Goal: Answer question/provide support: Share knowledge or assist other users

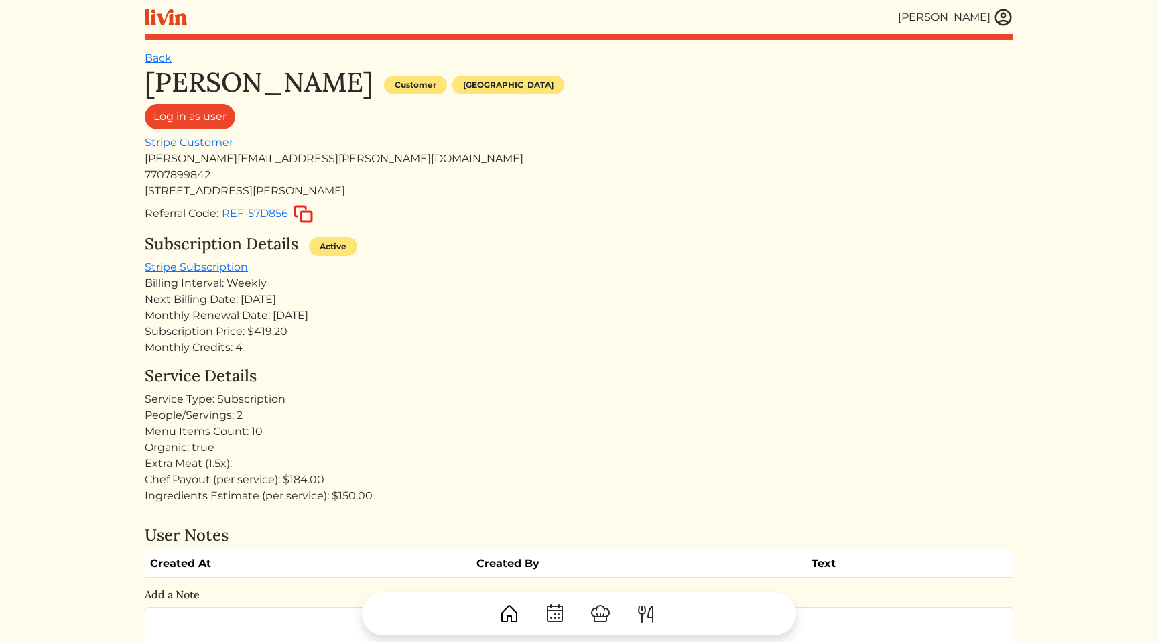
click at [641, 288] on div "Billing Interval: Weekly" at bounding box center [579, 284] width 869 height 16
click at [785, 255] on div "Subscription Details Active" at bounding box center [579, 247] width 869 height 25
click at [576, 353] on div "Monthly Credits: 4" at bounding box center [579, 348] width 869 height 16
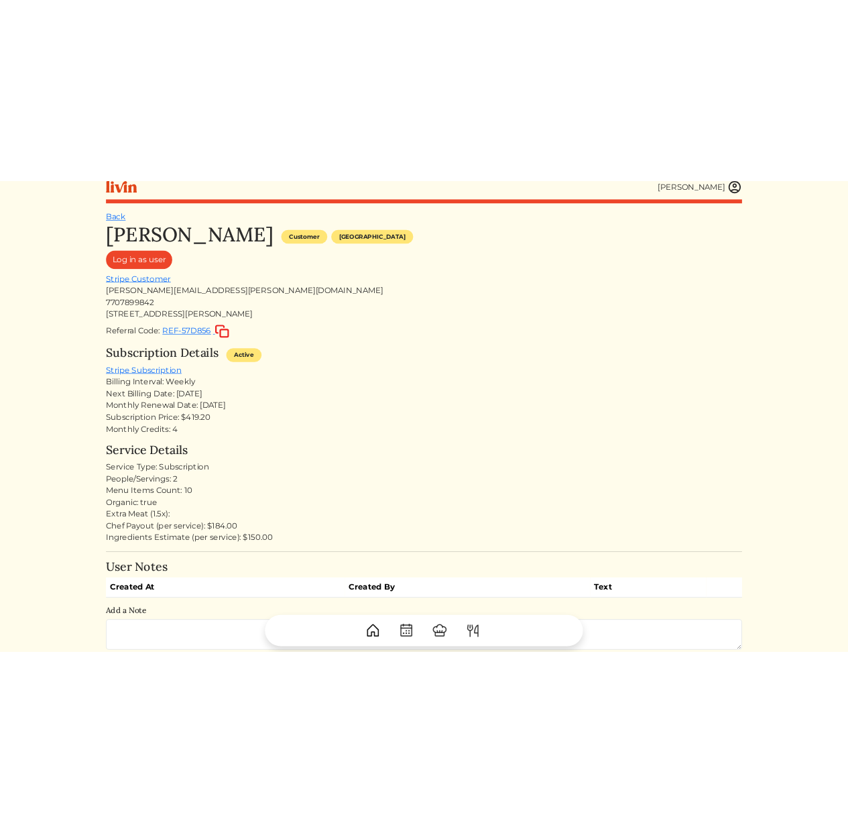
scroll to position [11, 0]
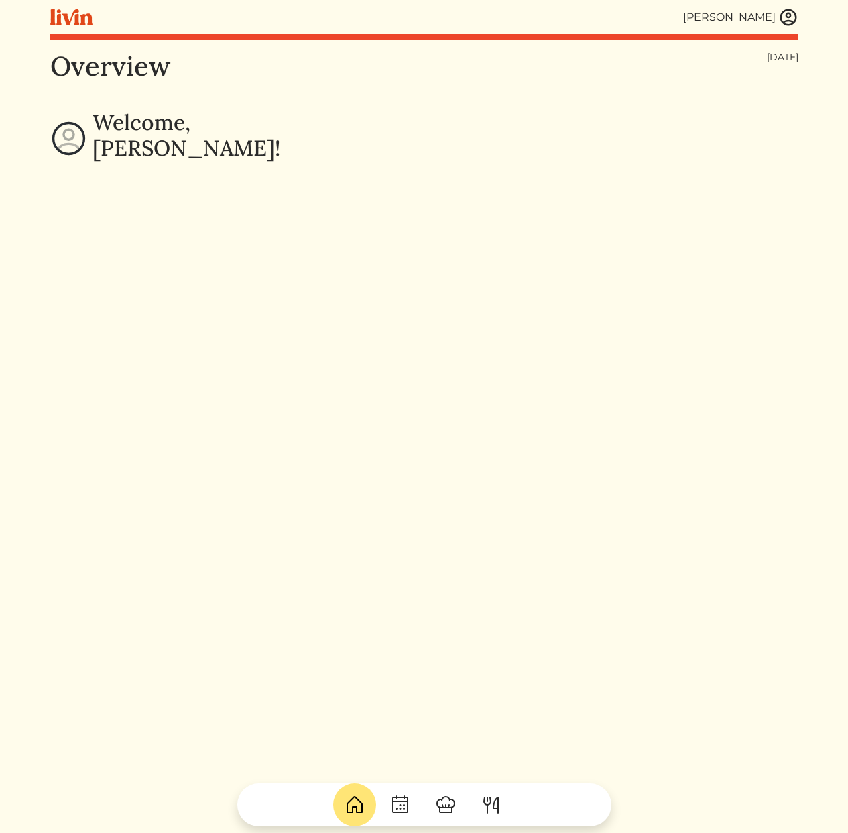
click at [791, 17] on img at bounding box center [788, 17] width 20 height 20
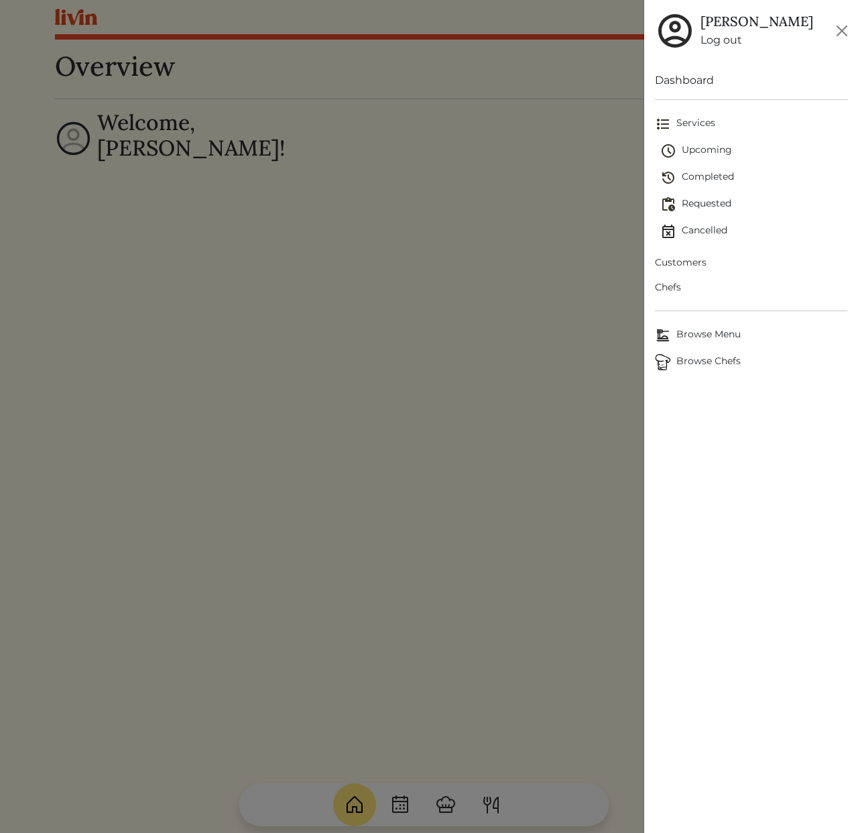
click at [678, 284] on span "Chefs" at bounding box center [751, 287] width 192 height 14
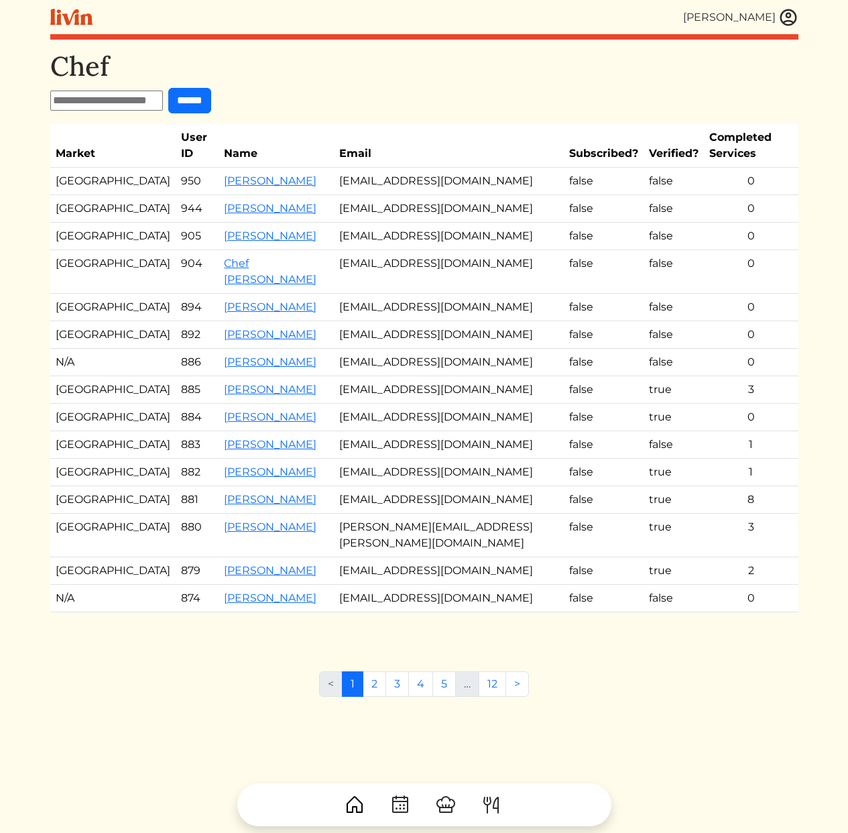
click at [334, 125] on th "Email" at bounding box center [449, 146] width 230 height 44
click at [800, 11] on div "[PERSON_NAME] [PERSON_NAME] Log out Dashboard Services Upcoming Completed Reque…" at bounding box center [424, 416] width 764 height 833
click at [794, 13] on img at bounding box center [788, 17] width 20 height 20
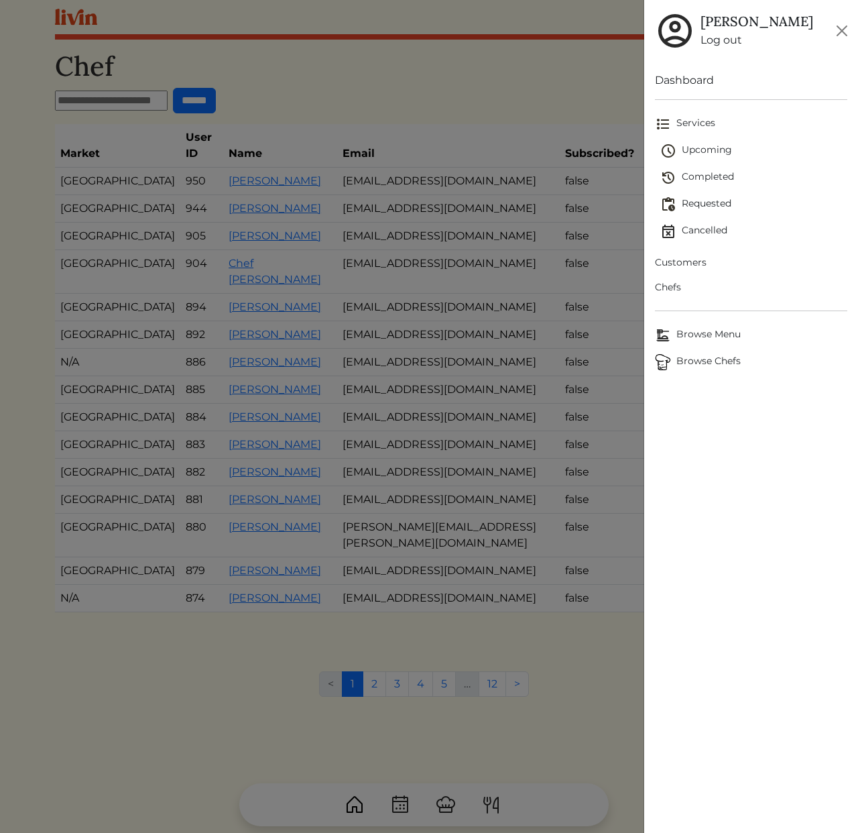
click at [702, 365] on span "Browse Chefs" at bounding box center [751, 362] width 192 height 16
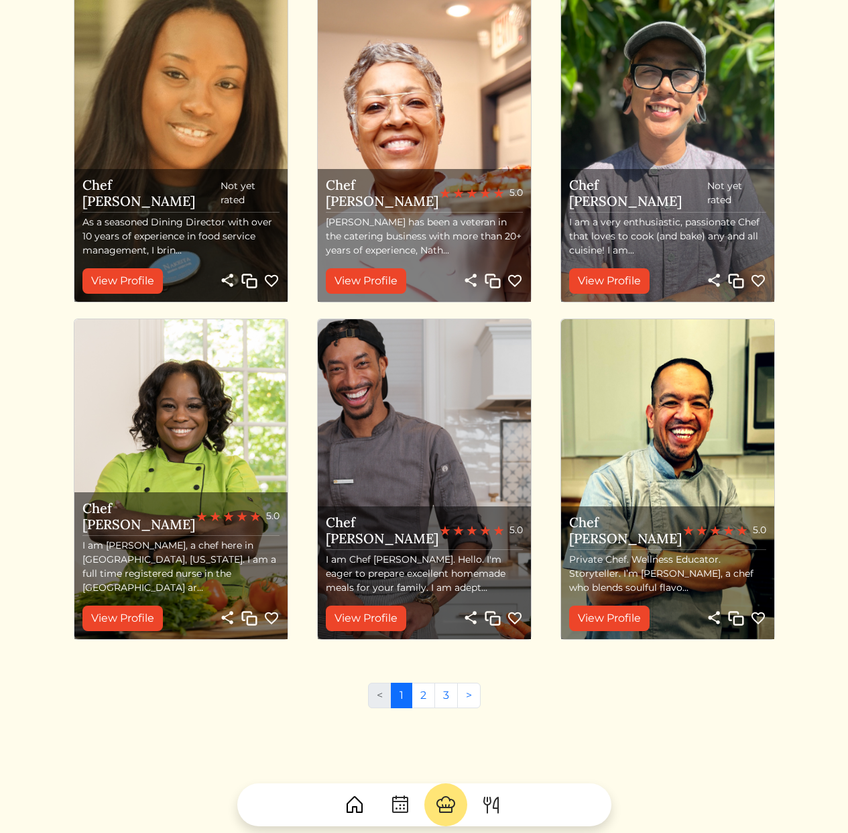
scroll to position [1178, 0]
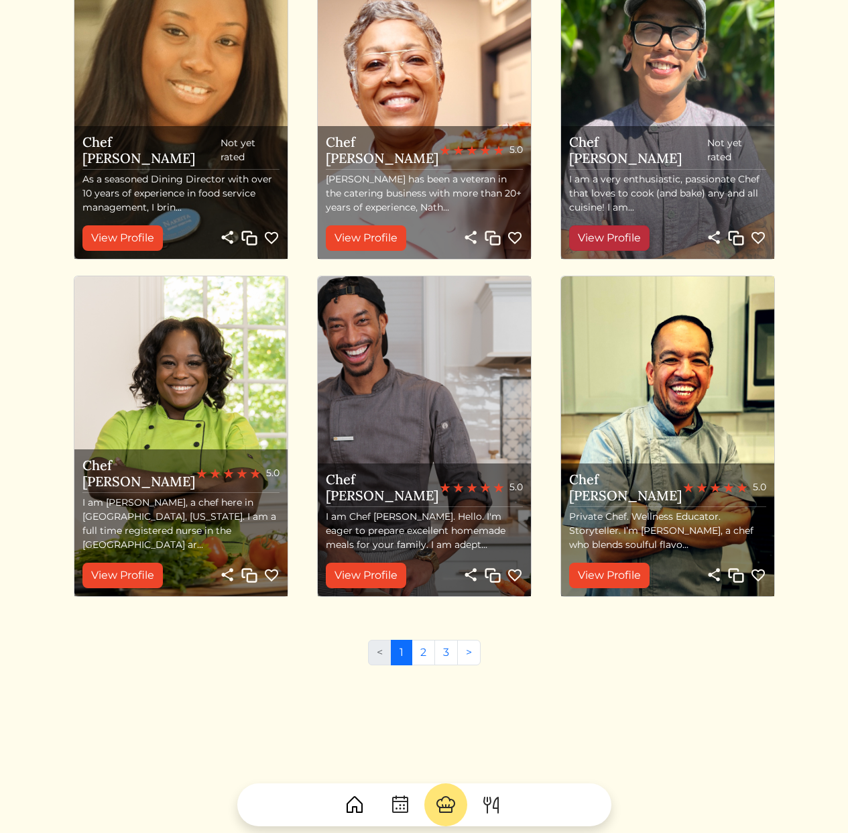
click at [606, 235] on link "View Profile" at bounding box center [609, 237] width 80 height 25
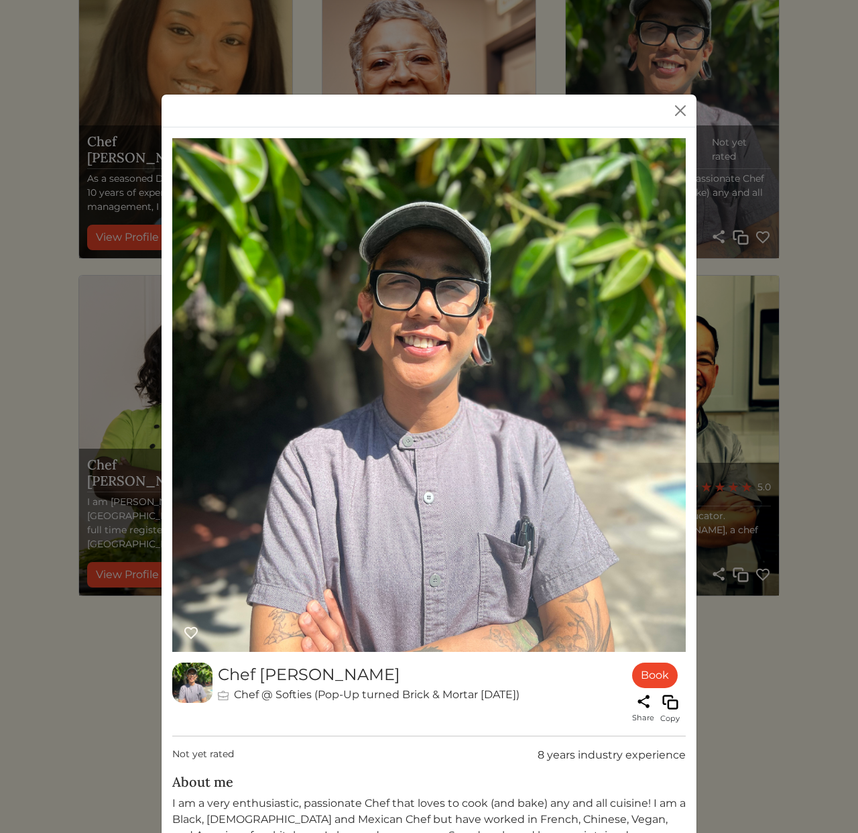
scroll to position [247, 0]
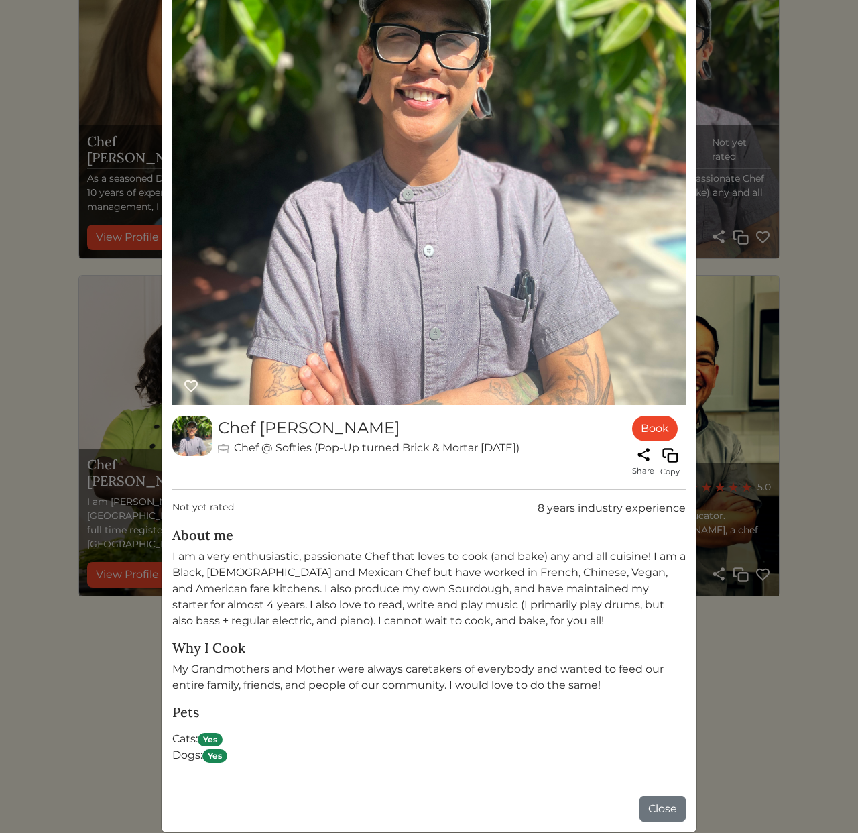
click at [415, 582] on p "I am a very enthusiastic, passionate Chef that loves to cook (and bake) any and…" at bounding box center [428, 588] width 513 height 80
click at [314, 587] on p "I am a very enthusiastic, passionate Chef that loves to cook (and bake) any and…" at bounding box center [428, 588] width 513 height 80
click at [393, 565] on p "I am a very enthusiastic, passionate Chef that loves to cook (and bake) any and…" at bounding box center [428, 588] width 513 height 80
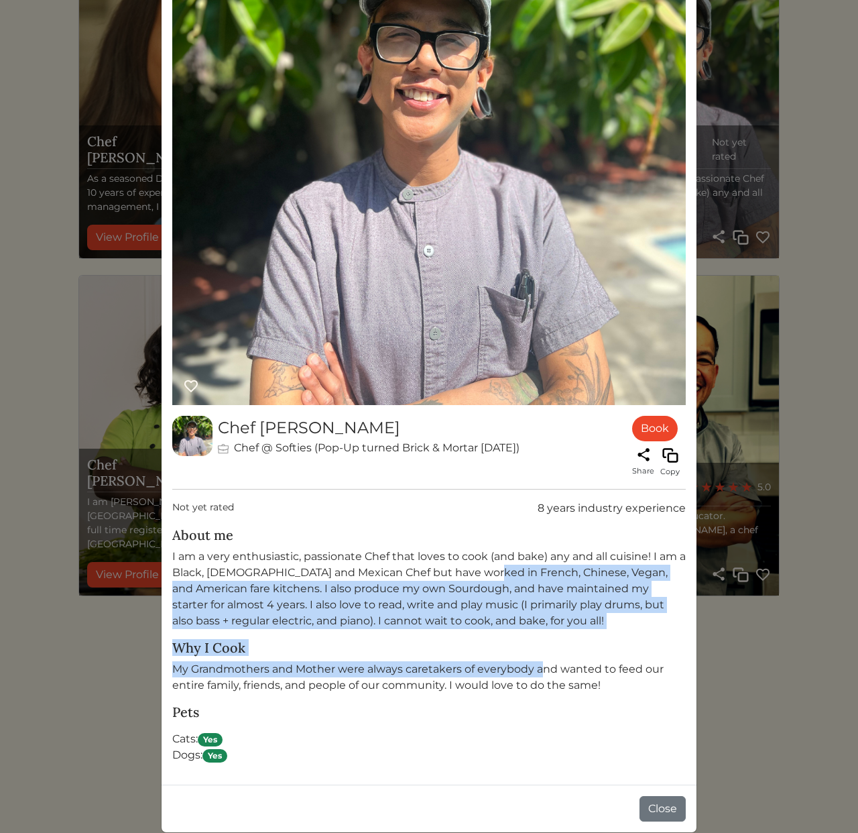
drag, startPoint x: 475, startPoint y: 568, endPoint x: 540, endPoint y: 666, distance: 118.1
click at [538, 661] on div "Chef [PERSON_NAME] Chef @ Softies (Pop-Up turned Brick & Mortar [DATE]) Book Sh…" at bounding box center [428, 584] width 513 height 358
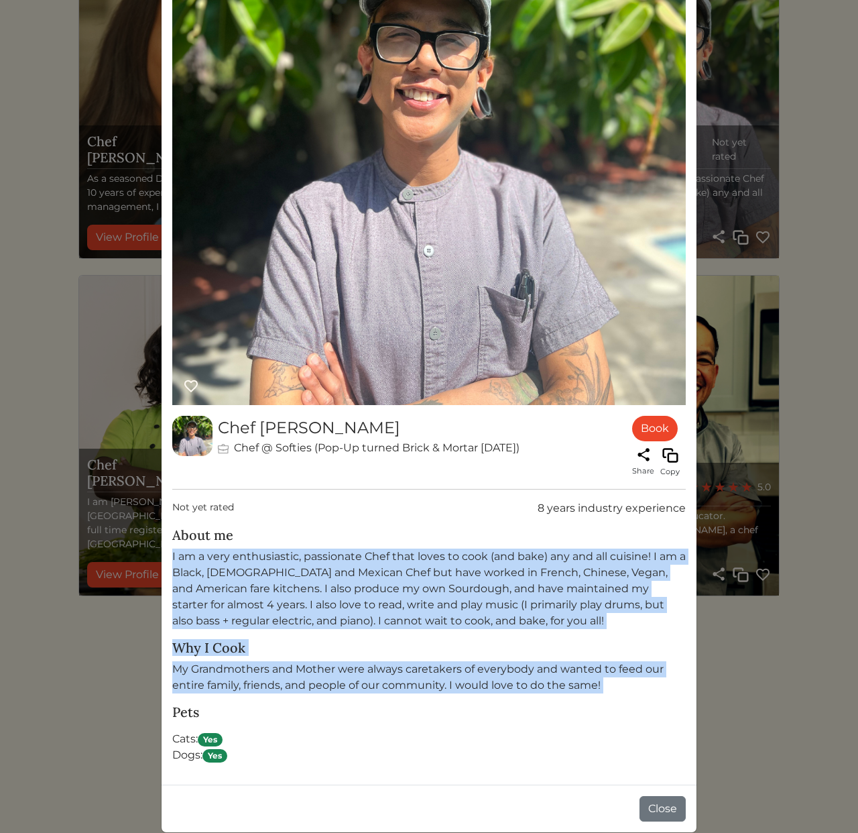
drag, startPoint x: 551, startPoint y: 672, endPoint x: 403, endPoint y: 536, distance: 201.6
click at [403, 536] on div "Chef [PERSON_NAME] Chef @ Softies (Pop-Up turned Brick & Mortar [DATE]) Book Sh…" at bounding box center [428, 584] width 513 height 358
click at [403, 536] on h5 "About me" at bounding box center [428, 535] width 513 height 16
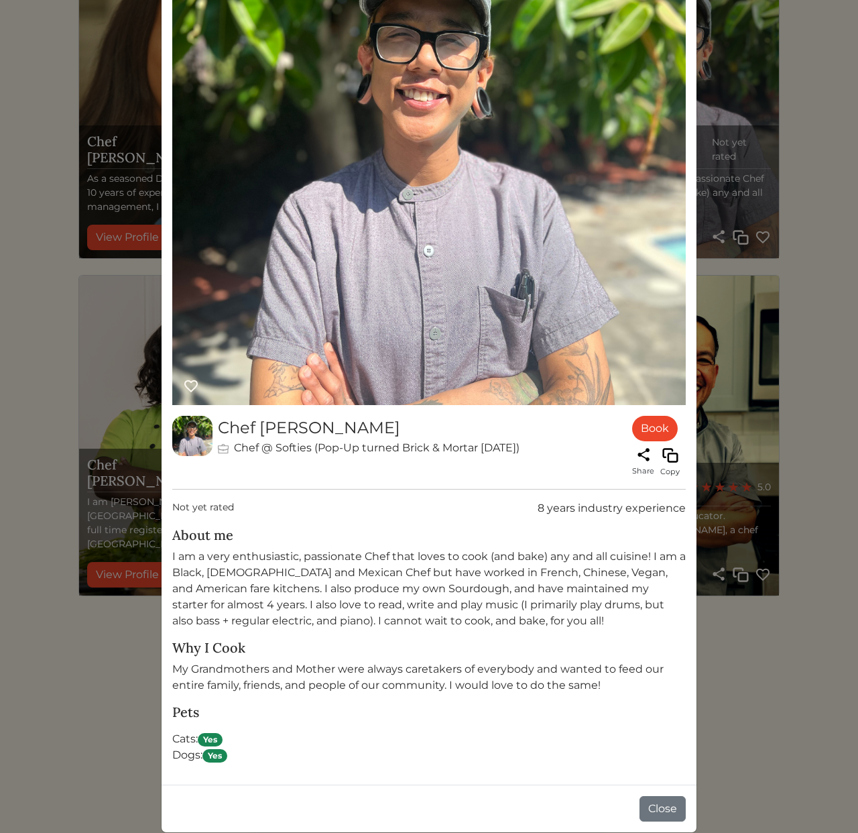
click at [493, 587] on p "I am a very enthusiastic, passionate Chef that loves to cook (and bake) any and…" at bounding box center [428, 588] width 513 height 80
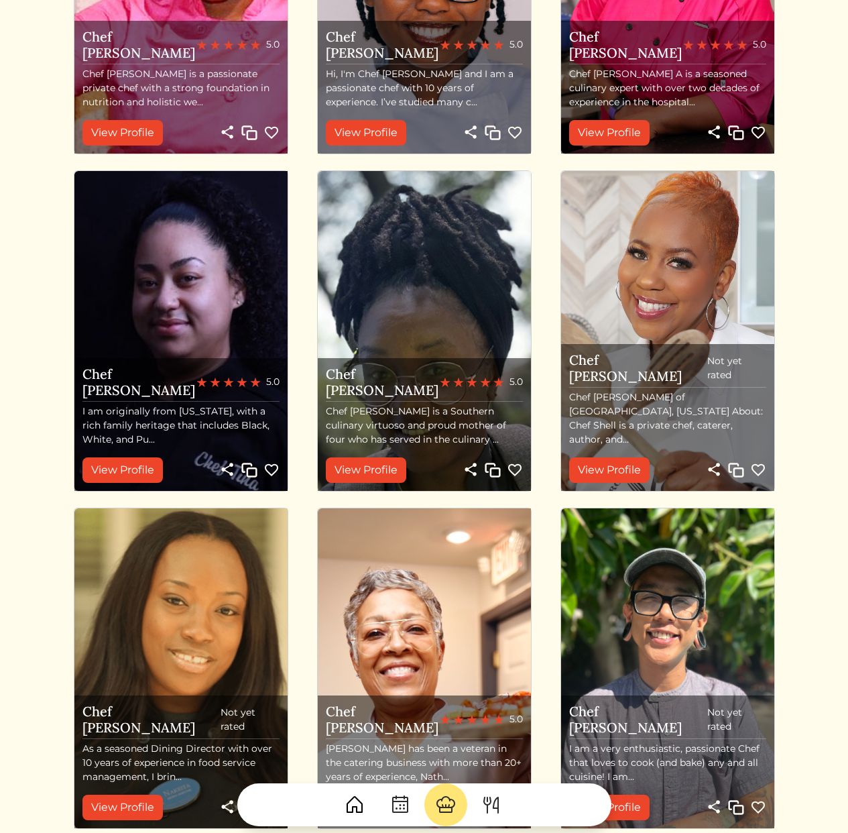
scroll to position [0, 0]
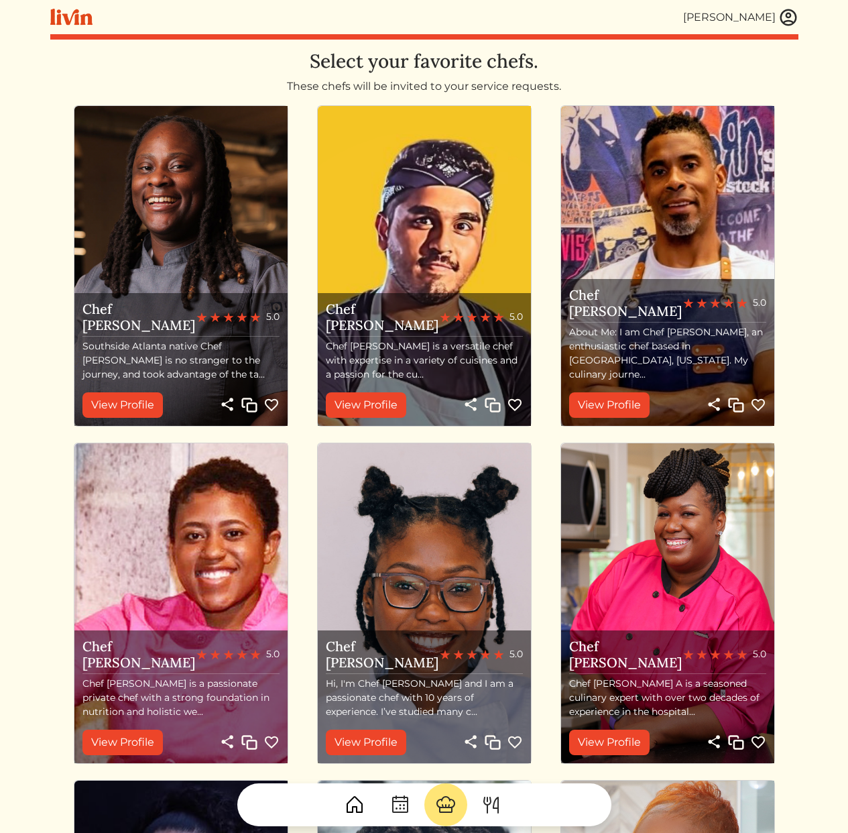
click at [782, 13] on img at bounding box center [788, 17] width 20 height 20
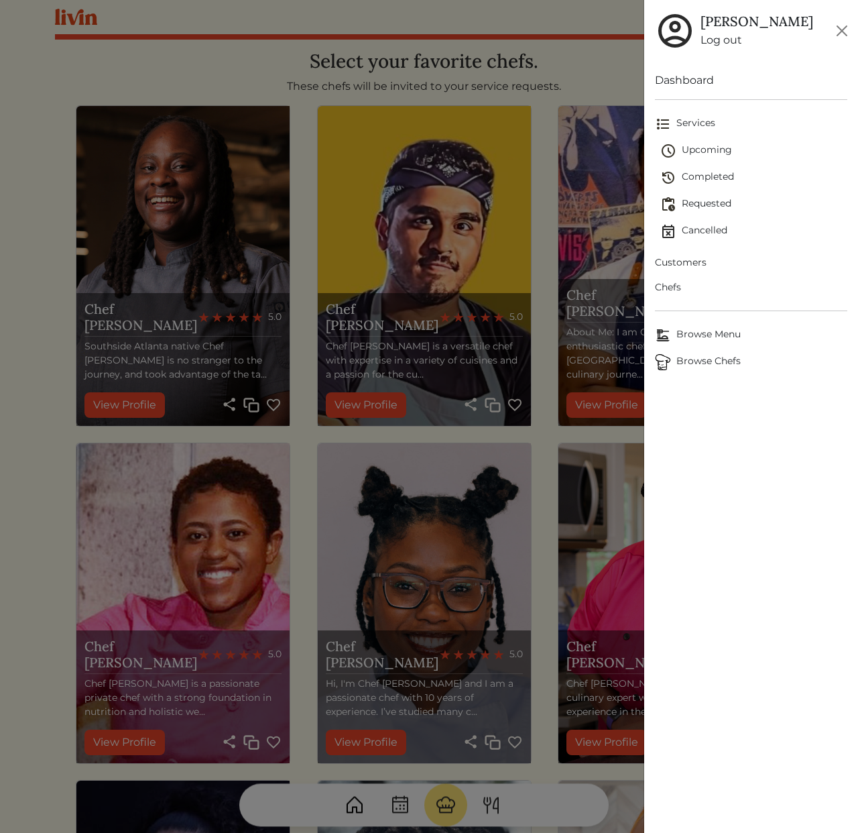
click at [682, 259] on span "Customers" at bounding box center [751, 262] width 192 height 14
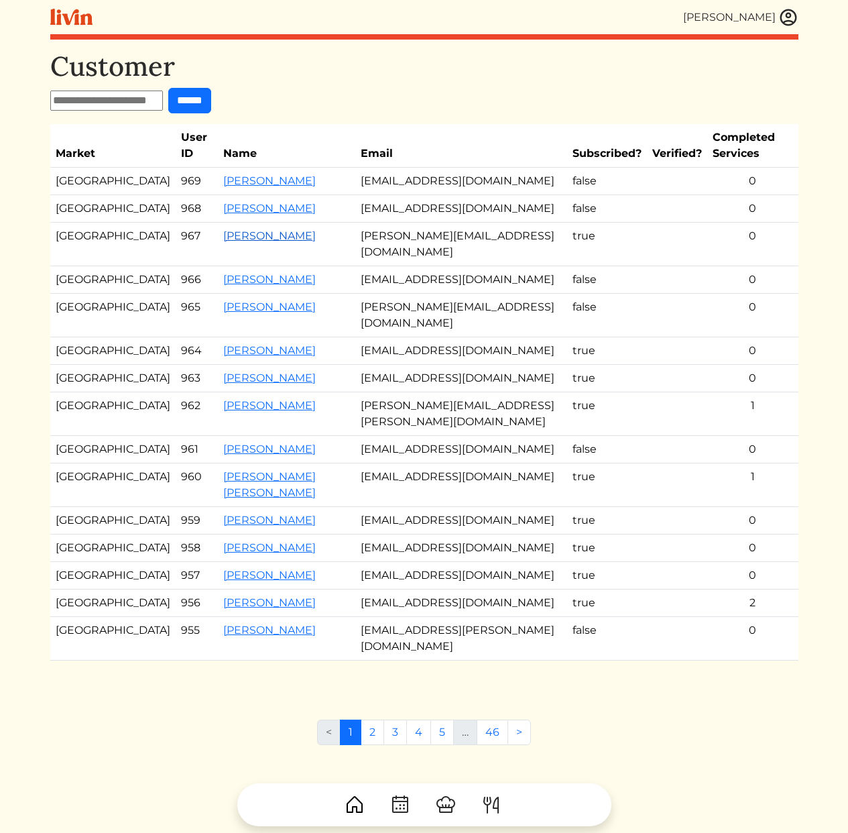
click at [223, 233] on link "[PERSON_NAME]" at bounding box center [269, 235] width 93 height 13
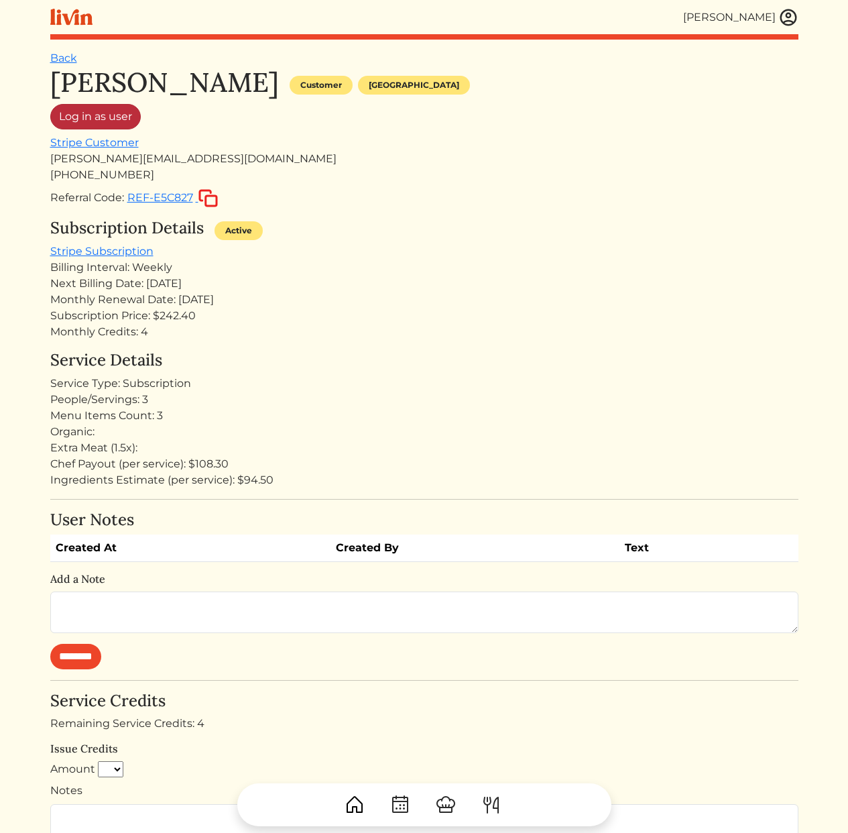
click at [108, 111] on link "Log in as user" at bounding box center [95, 116] width 90 height 25
